Goal: Task Accomplishment & Management: Manage account settings

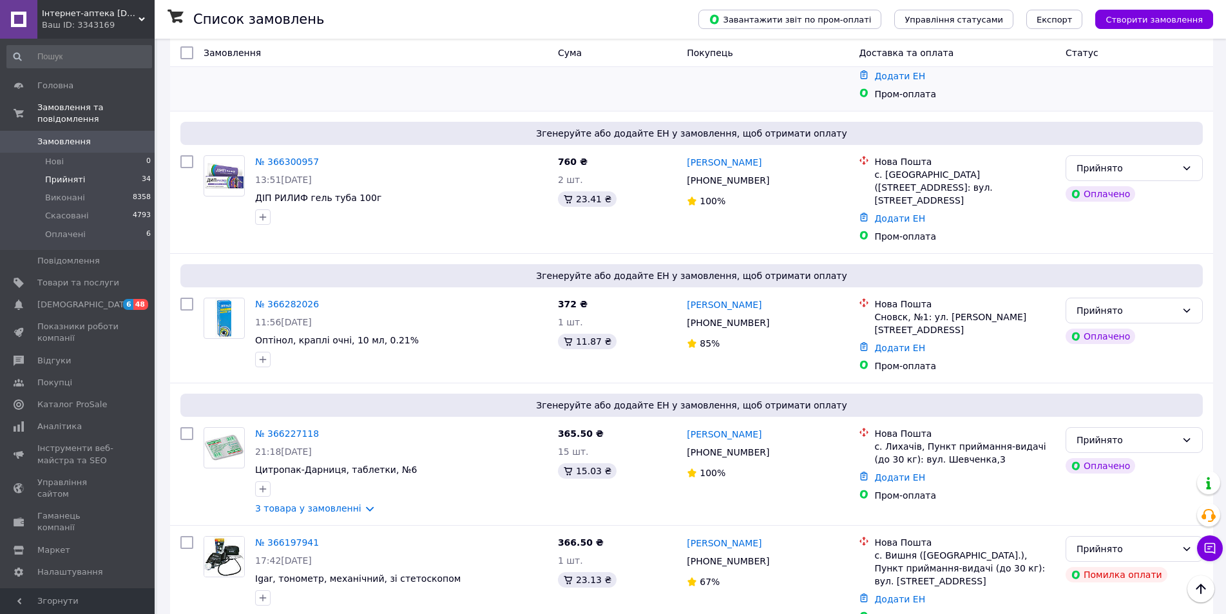
scroll to position [451, 0]
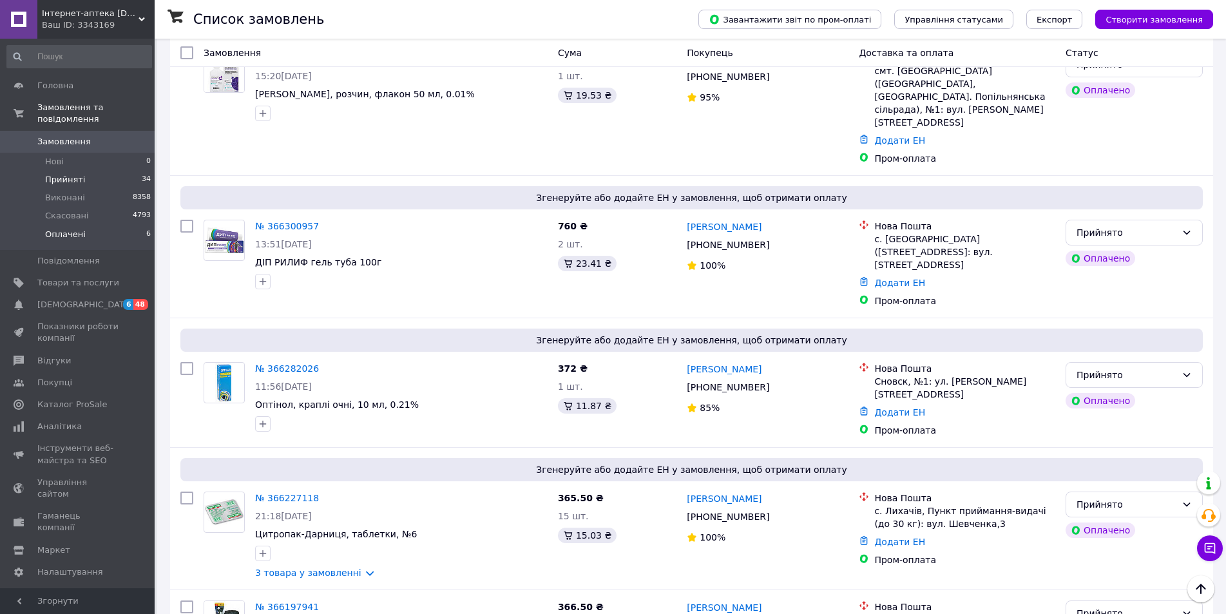
click at [59, 229] on span "Оплачені" at bounding box center [65, 235] width 41 height 12
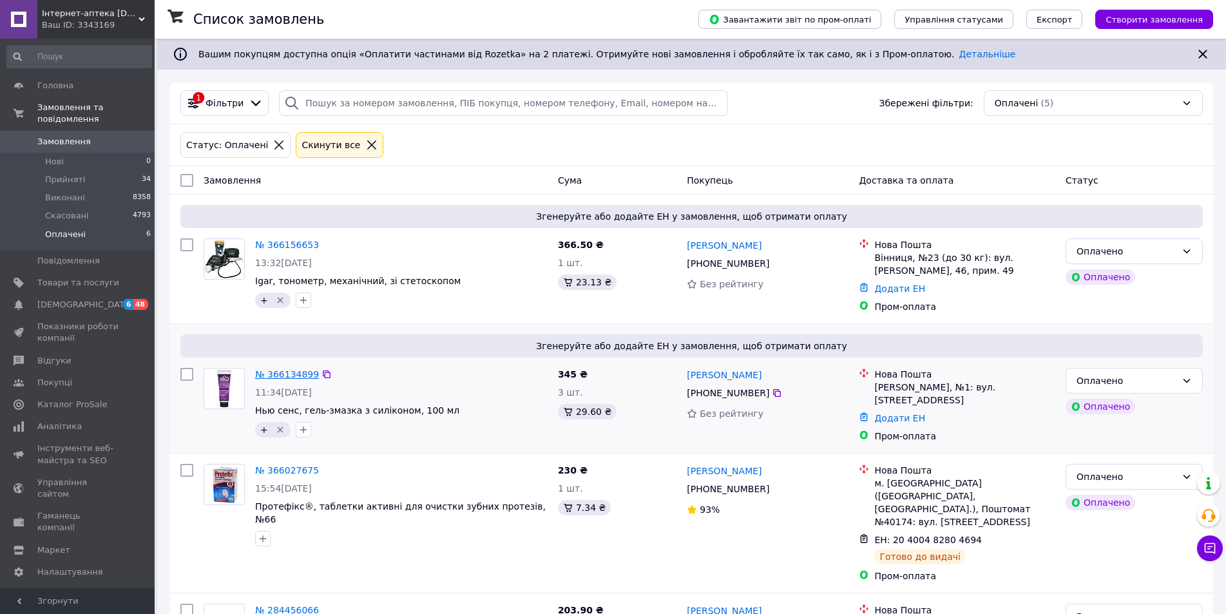
click at [260, 374] on link "№ 366134899" at bounding box center [287, 374] width 64 height 10
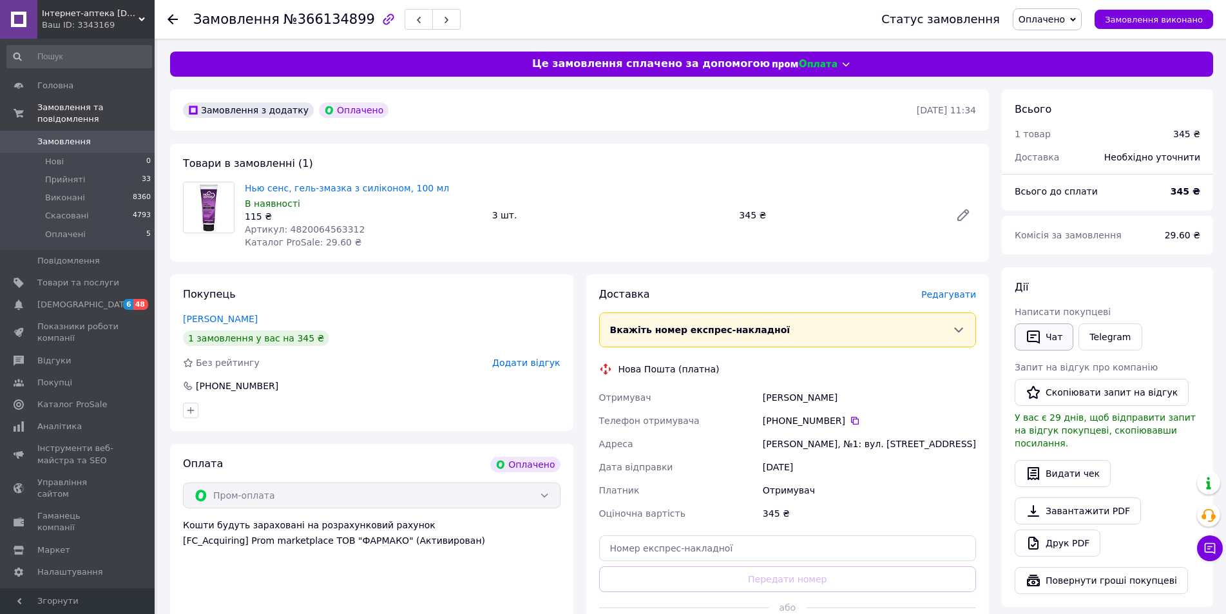
click at [1034, 339] on icon "button" at bounding box center [1032, 336] width 15 height 15
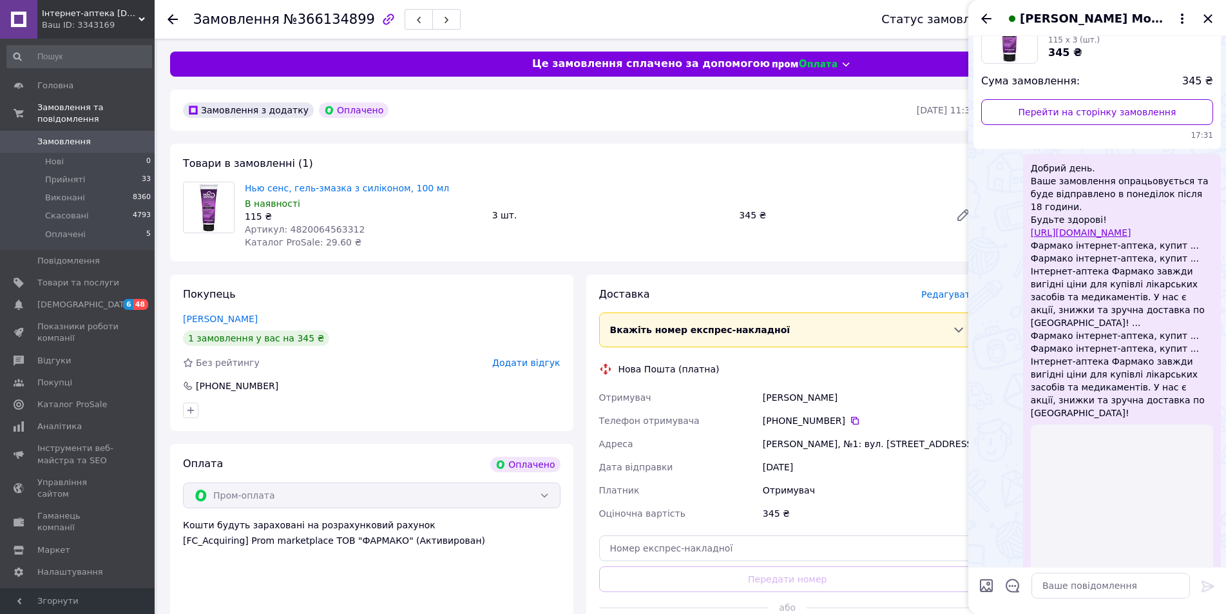
scroll to position [21, 0]
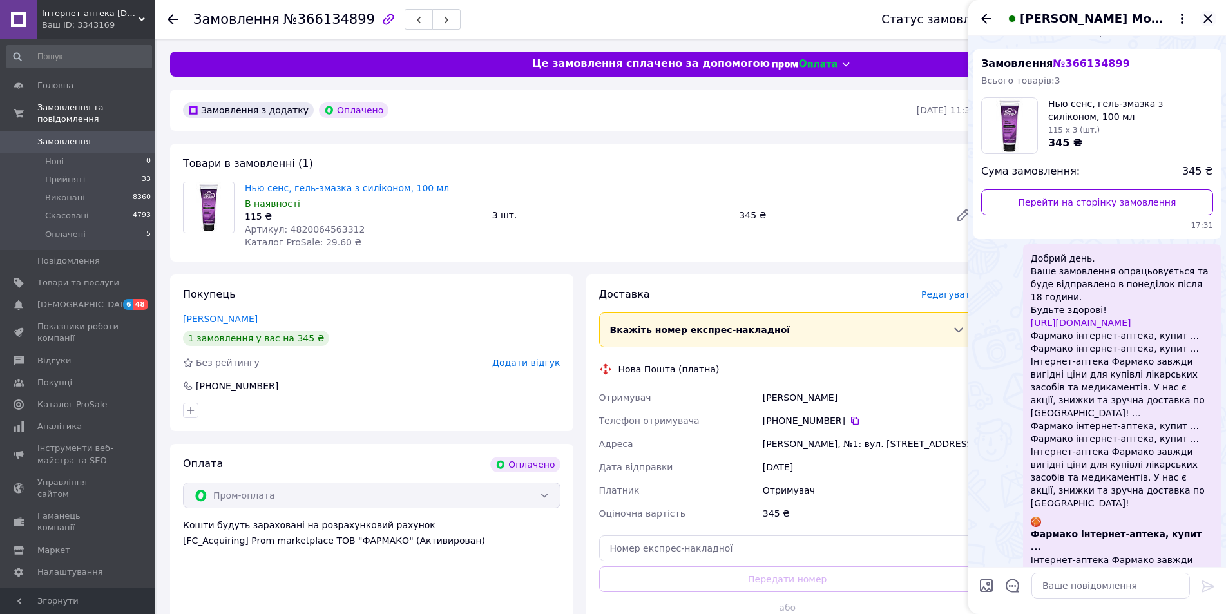
click at [1207, 17] on icon "Закрити" at bounding box center [1207, 18] width 15 height 15
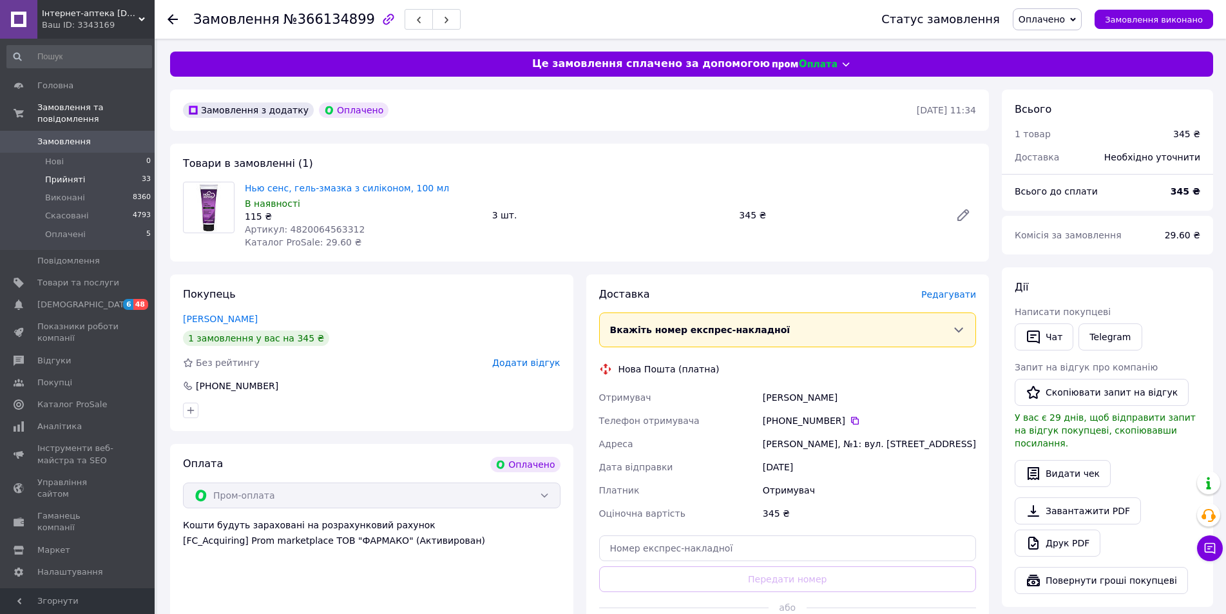
click at [98, 171] on li "Прийняті 33" at bounding box center [79, 180] width 158 height 18
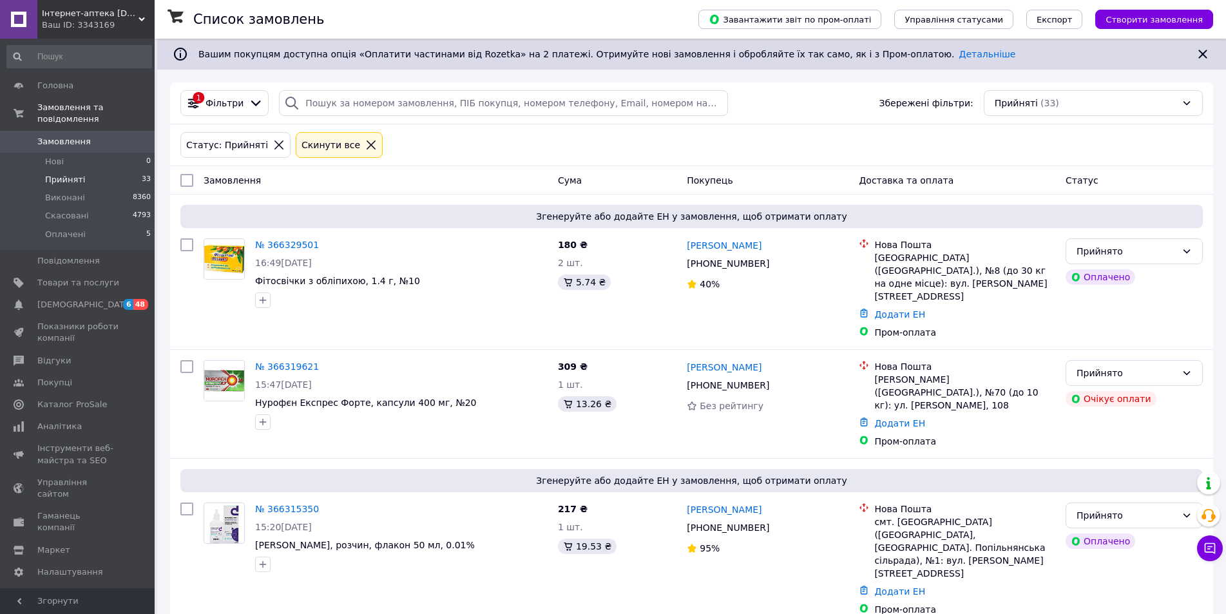
scroll to position [386, 0]
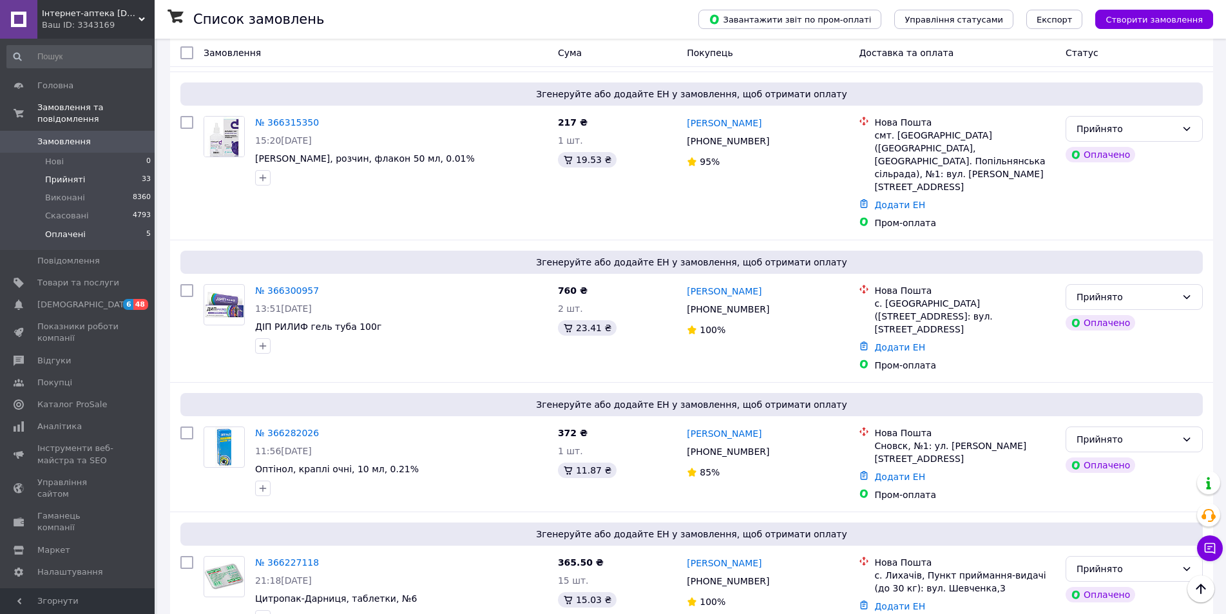
click at [79, 229] on span "Оплачені" at bounding box center [65, 235] width 41 height 12
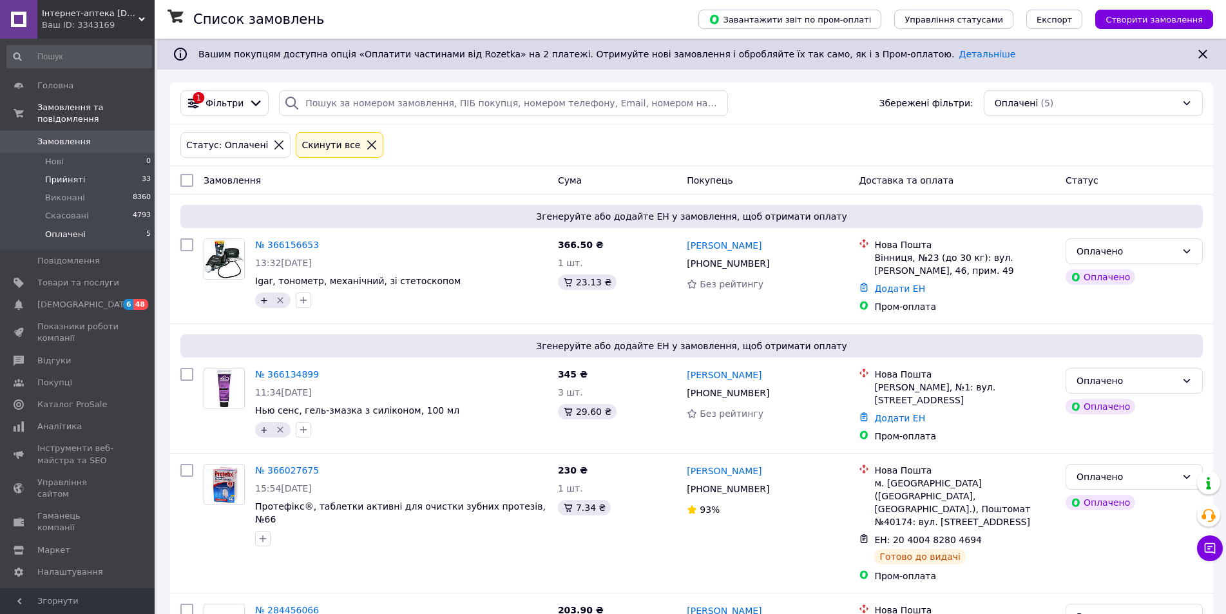
click at [64, 174] on span "Прийняті" at bounding box center [65, 180] width 40 height 12
